Goal: Information Seeking & Learning: Find specific fact

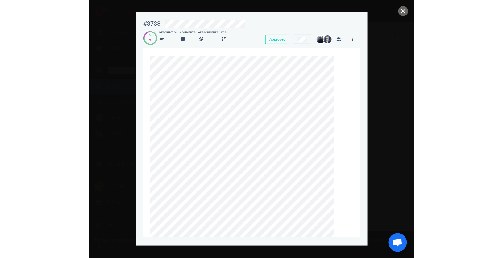
scroll to position [0, 107]
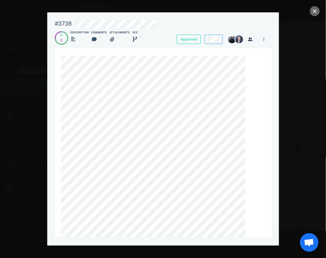
click at [314, 12] on button "close" at bounding box center [315, 11] width 10 height 10
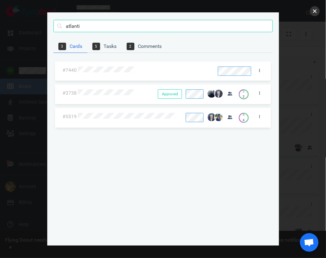
click at [316, 6] on button "close" at bounding box center [315, 11] width 10 height 10
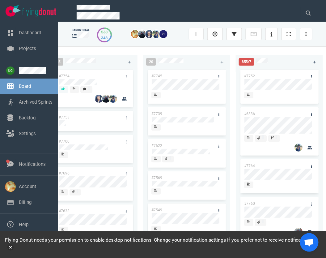
click at [307, 19] on div at bounding box center [306, 13] width 19 height 20
click at [308, 11] on icon at bounding box center [308, 13] width 5 height 5
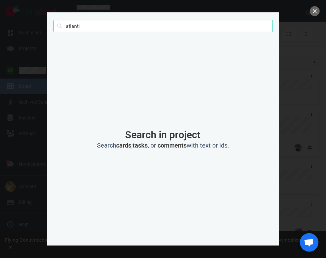
click at [110, 31] on input "atlanti" at bounding box center [162, 26] width 219 height 12
type input "atlantis"
click button "Search" at bounding box center [0, 0] width 0 height 0
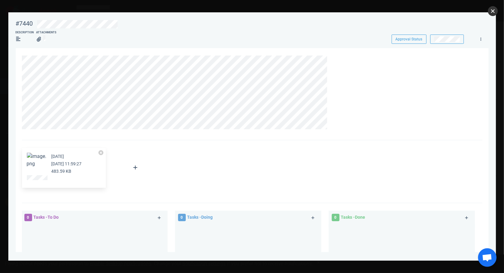
click at [326, 14] on button "close" at bounding box center [493, 11] width 10 height 10
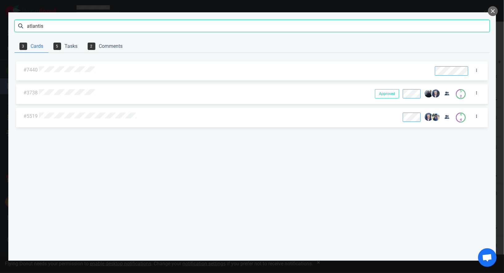
click at [226, 27] on input "atlantis" at bounding box center [253, 26] width 476 height 12
type input "β"
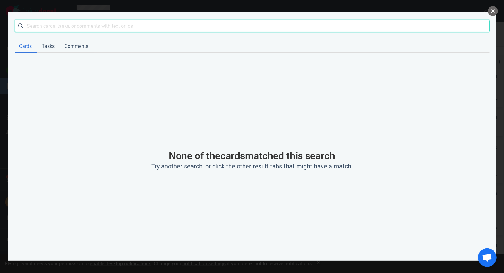
type input "β"
type input "book4time"
click button "Search" at bounding box center [0, 0] width 0 height 0
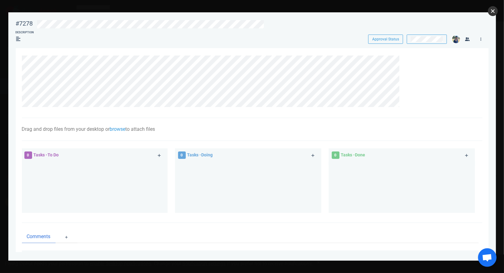
click at [326, 13] on button "close" at bounding box center [493, 11] width 10 height 10
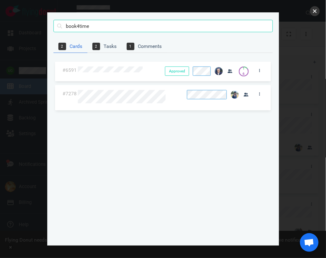
click at [316, 12] on button "close" at bounding box center [315, 11] width 10 height 10
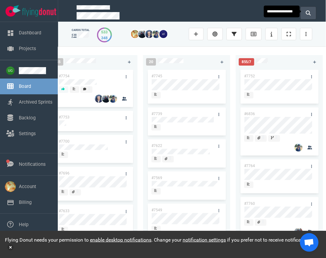
click at [312, 12] on button at bounding box center [307, 13] width 15 height 12
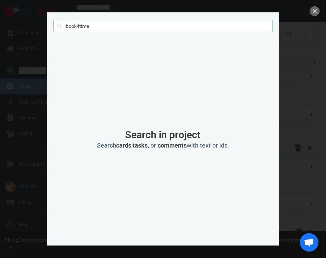
drag, startPoint x: 227, startPoint y: 12, endPoint x: 207, endPoint y: 19, distance: 20.8
click at [207, 19] on div "book4time Search Search in project Search cards , tasks , or comments with text…" at bounding box center [163, 129] width 326 height 258
click at [196, 19] on div "book4time Search" at bounding box center [162, 26] width 219 height 28
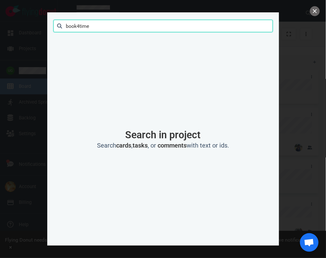
click at [197, 26] on input "book4time" at bounding box center [162, 26] width 219 height 12
type input "6"
type input "5570"
click button "Search" at bounding box center [0, 0] width 0 height 0
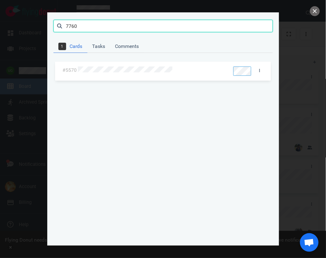
type input "7760"
click button "Search" at bounding box center [0, 0] width 0 height 0
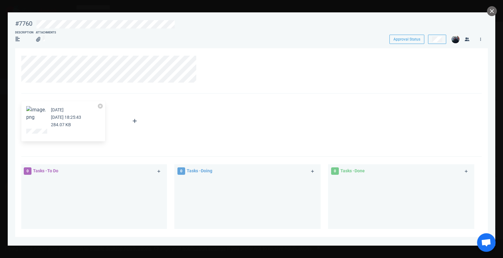
click at [30, 121] on button "Zoom image" at bounding box center [36, 113] width 20 height 15
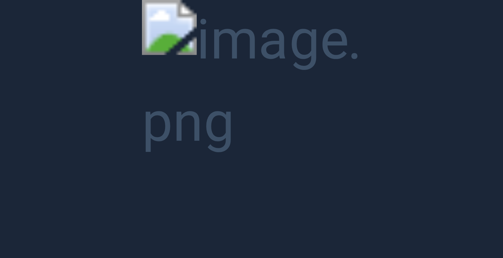
click at [31, 124] on button "Unzoom image" at bounding box center [251, 129] width 503 height 258
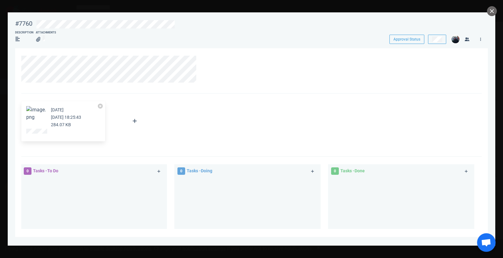
click at [75, 97] on div "[DATE] [DATE] 18:25:43 284.07 KB Attach Files Computer Google Drive Dropbox" at bounding box center [251, 125] width 461 height 63
click at [43, 118] on button "Zoom image" at bounding box center [36, 113] width 20 height 15
